Goal: Find specific page/section: Find specific page/section

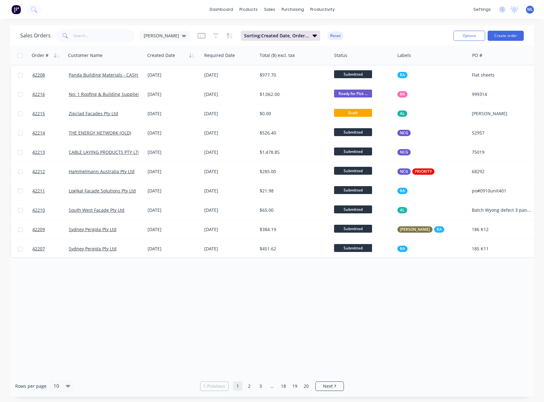
click at [148, 325] on div "Order # Customer Name Created Date Required Date Total ($) excl. tax Status Lab…" at bounding box center [272, 210] width 524 height 329
click at [265, 305] on div "Order # Customer Name Created Date Required Date Total ($) excl. tax Status Lab…" at bounding box center [272, 210] width 524 height 329
click at [331, 28] on div "Workflow" at bounding box center [333, 31] width 19 height 6
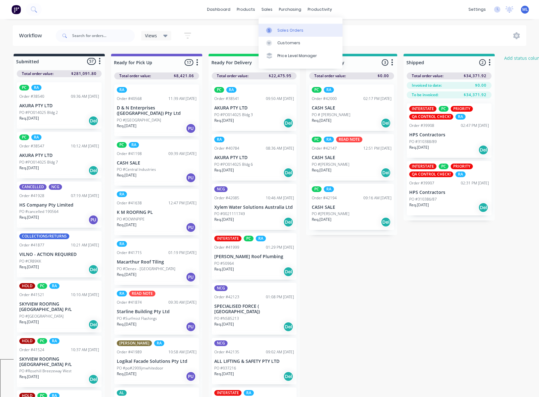
click at [278, 29] on div "Sales Orders" at bounding box center [291, 31] width 26 height 6
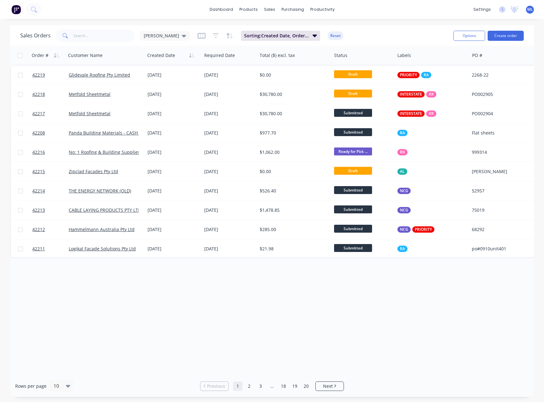
click at [332, 324] on div "Order # Customer Name Created Date Required Date Total ($) excl. tax Status Lab…" at bounding box center [272, 210] width 524 height 329
click at [279, 28] on link "Sales Orders" at bounding box center [303, 30] width 84 height 13
click at [234, 325] on div "Order # Customer Name Created Date Required Date Total ($) excl. tax Status Lab…" at bounding box center [272, 210] width 524 height 329
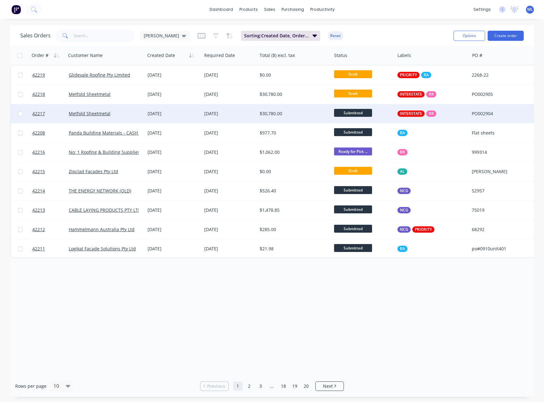
click at [280, 115] on div "$30,780.00" at bounding box center [293, 113] width 66 height 6
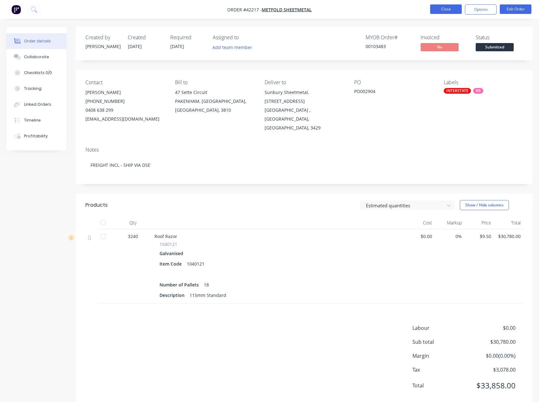
click at [446, 11] on button "Close" at bounding box center [446, 8] width 32 height 9
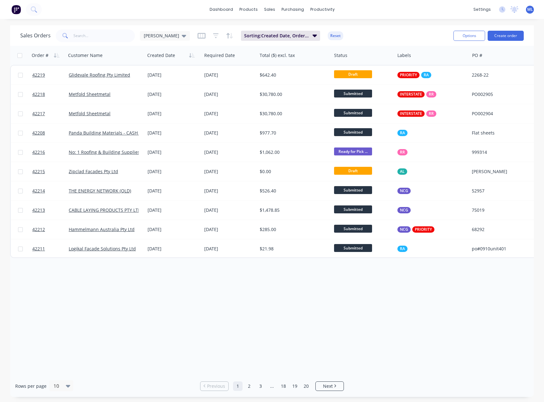
click at [339, 312] on div "Order # Customer Name Created Date Required Date Total ($) excl. tax Status Lab…" at bounding box center [272, 210] width 524 height 329
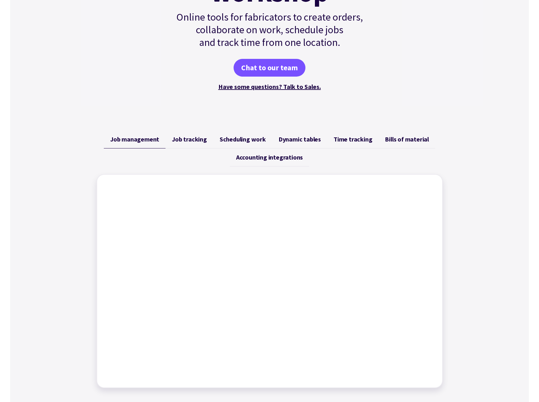
scroll to position [178, 0]
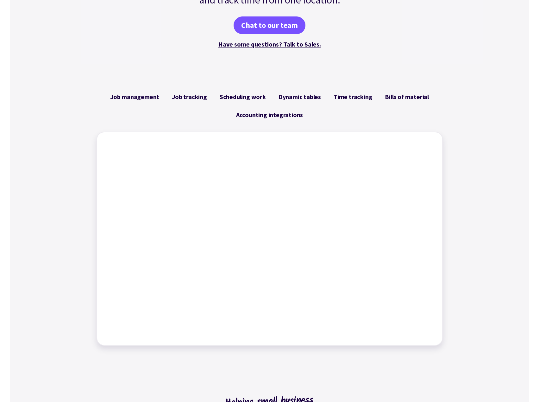
click at [306, 101] on link "Dynamic tables" at bounding box center [299, 97] width 55 height 18
click at [473, 169] on div "Job management Job tracking Scheduling work Dynamic tables Time tracking Bills …" at bounding box center [269, 216] width 519 height 273
